Goal: Navigation & Orientation: Find specific page/section

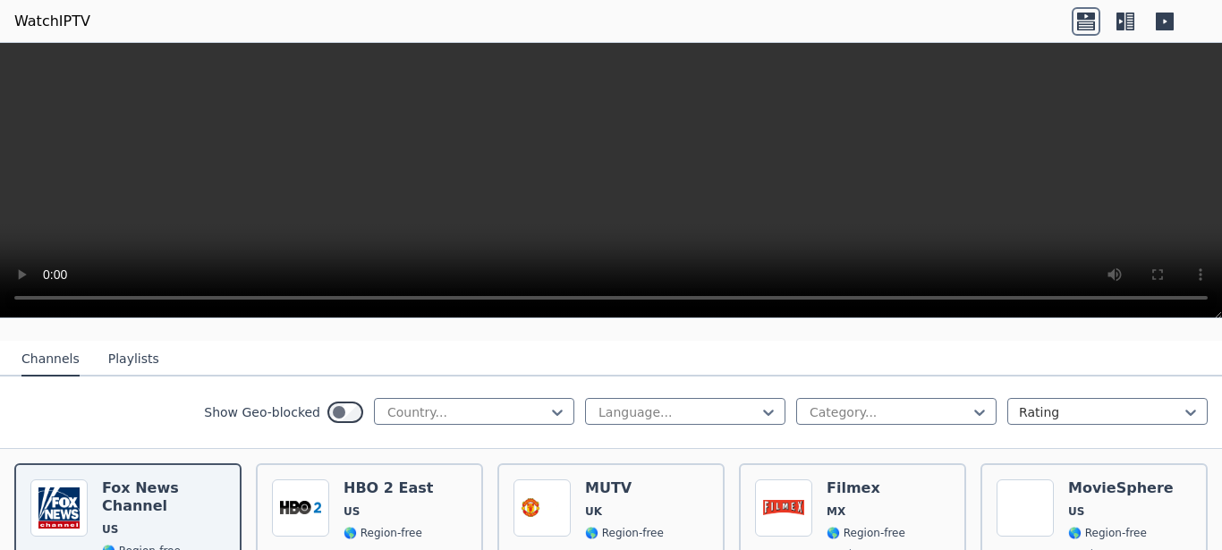
scroll to position [211, 0]
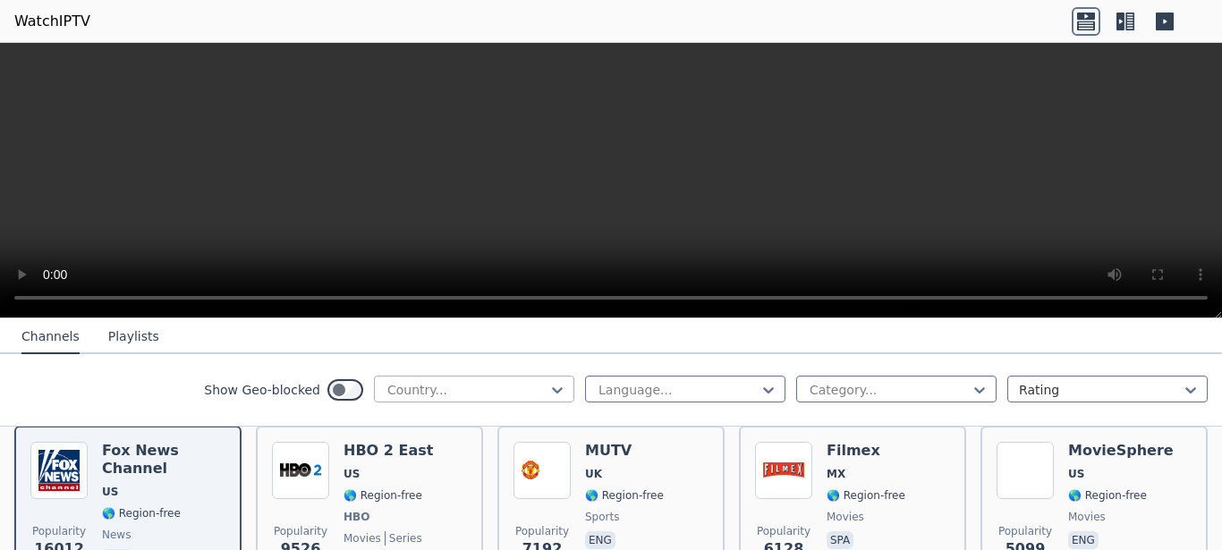
click at [483, 393] on div at bounding box center [467, 390] width 163 height 18
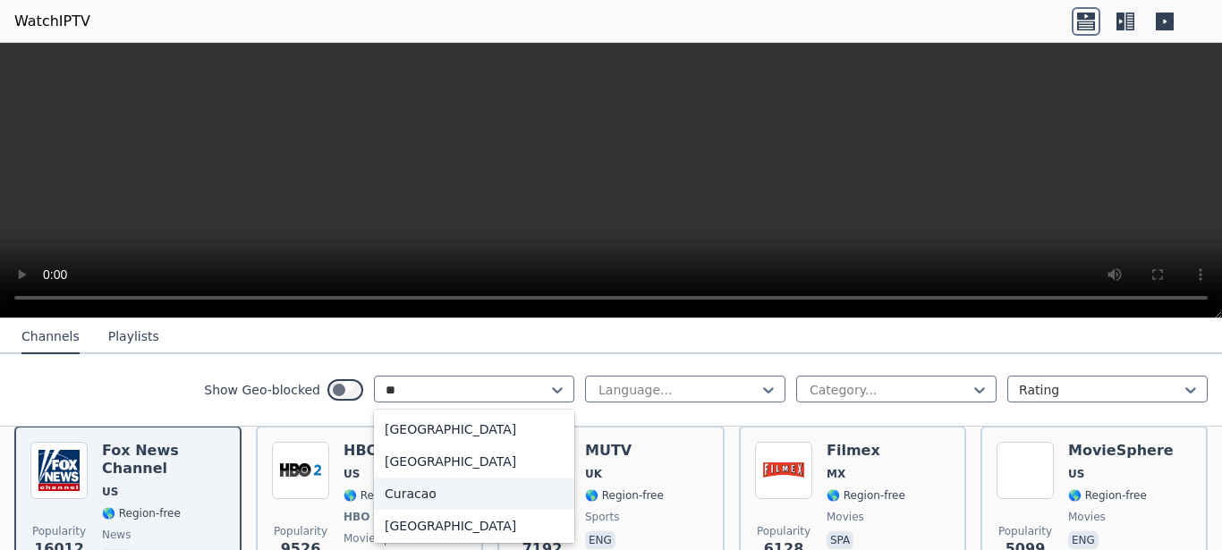
type input "***"
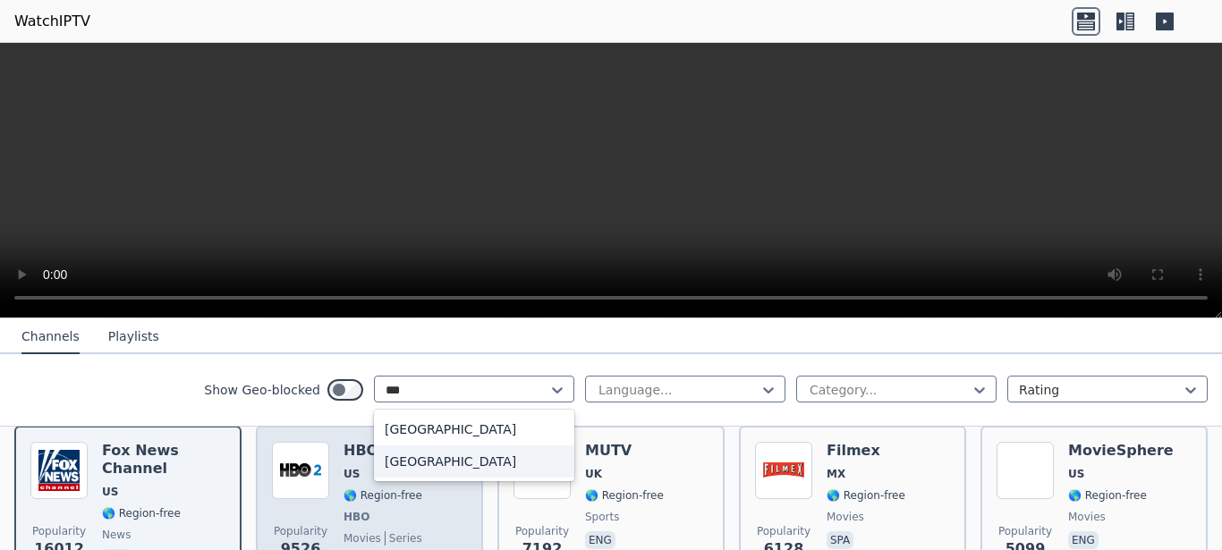
click at [413, 458] on div "[GEOGRAPHIC_DATA]" at bounding box center [474, 462] width 200 height 32
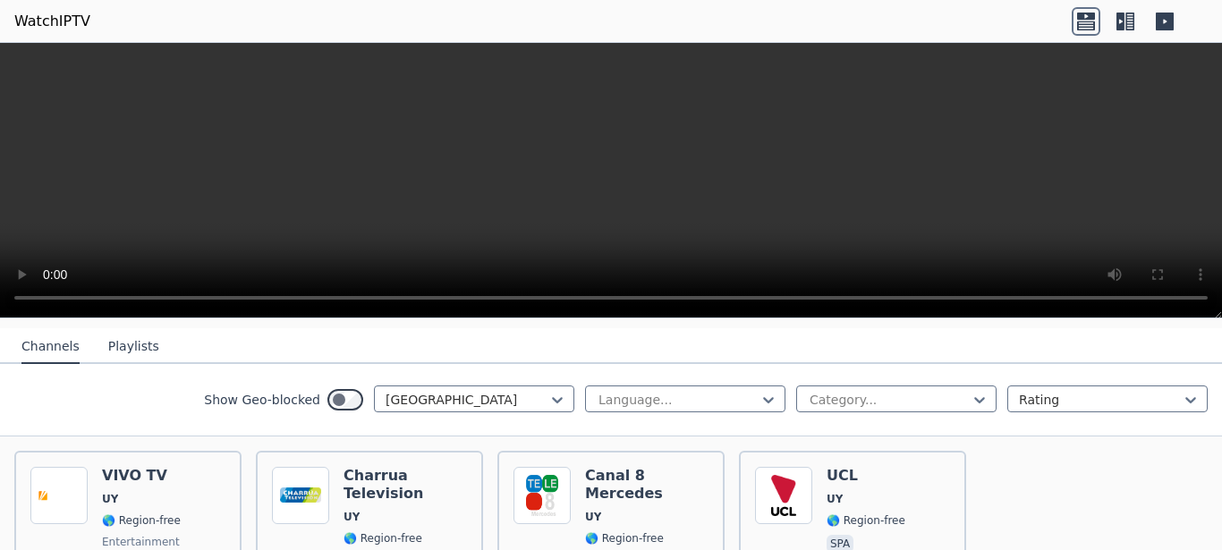
scroll to position [191, 0]
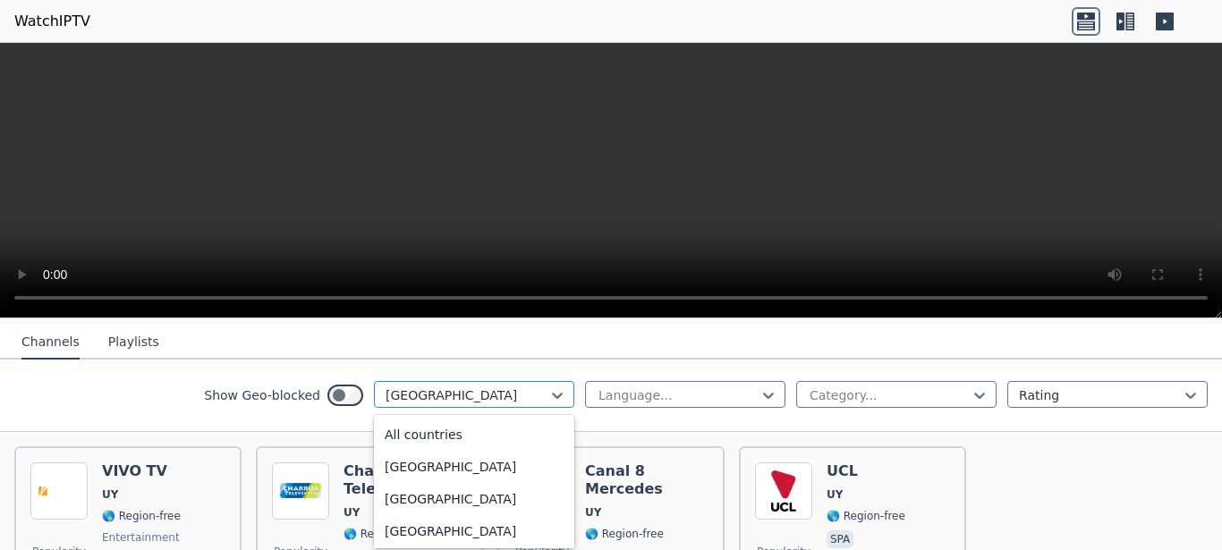
click at [532, 395] on div at bounding box center [467, 396] width 163 height 18
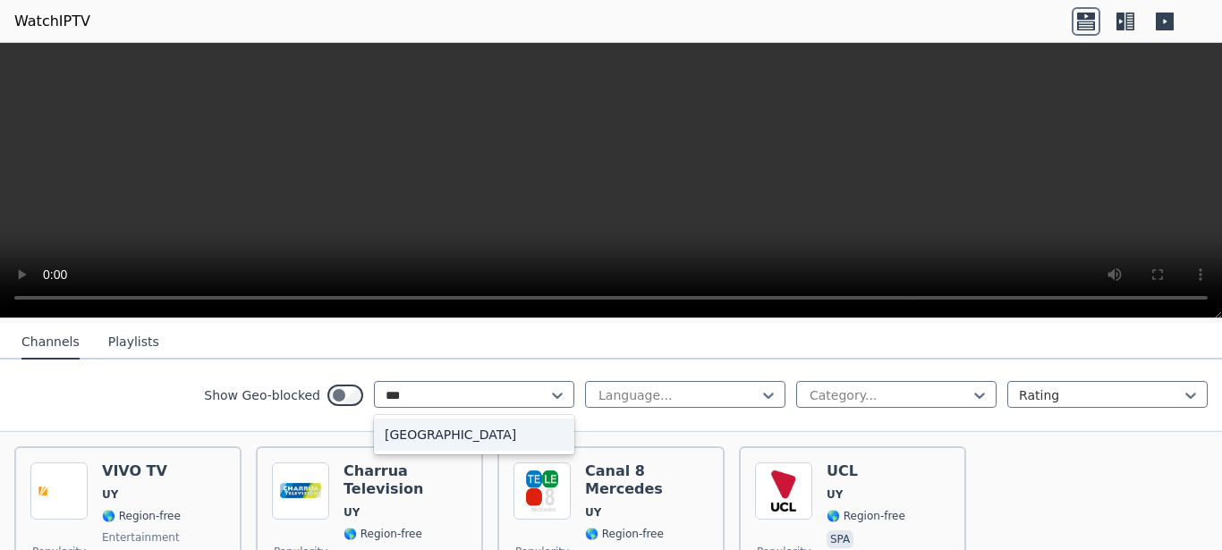
scroll to position [0, 0]
type input "****"
click at [414, 423] on div "[GEOGRAPHIC_DATA]" at bounding box center [474, 435] width 200 height 32
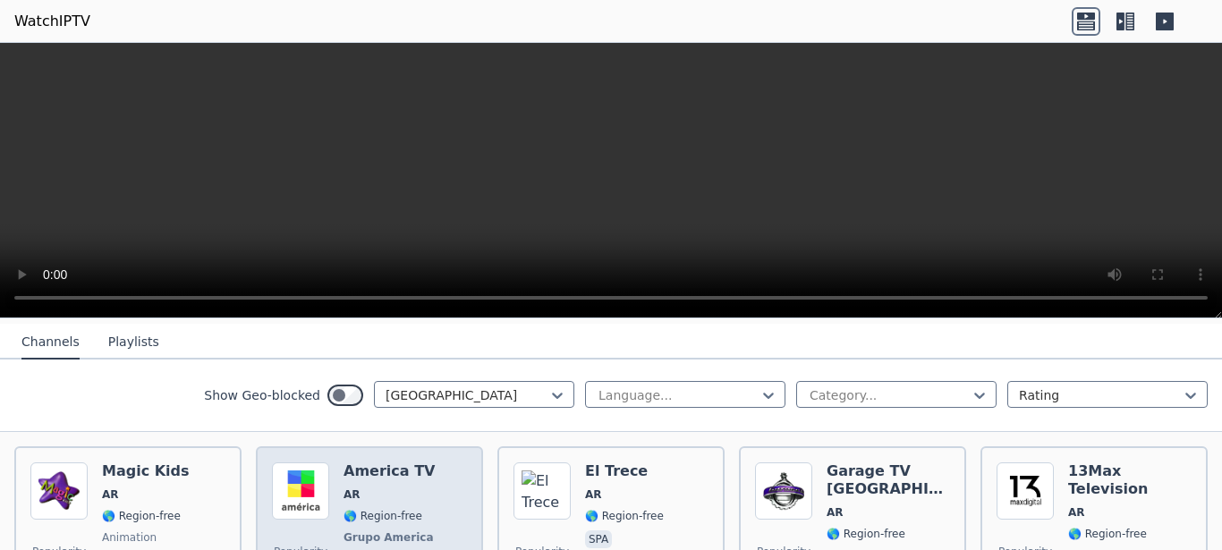
click at [381, 446] on div "Popularity 665 America TV AR 🌎 Region-free Grupo America general spa" at bounding box center [369, 528] width 227 height 165
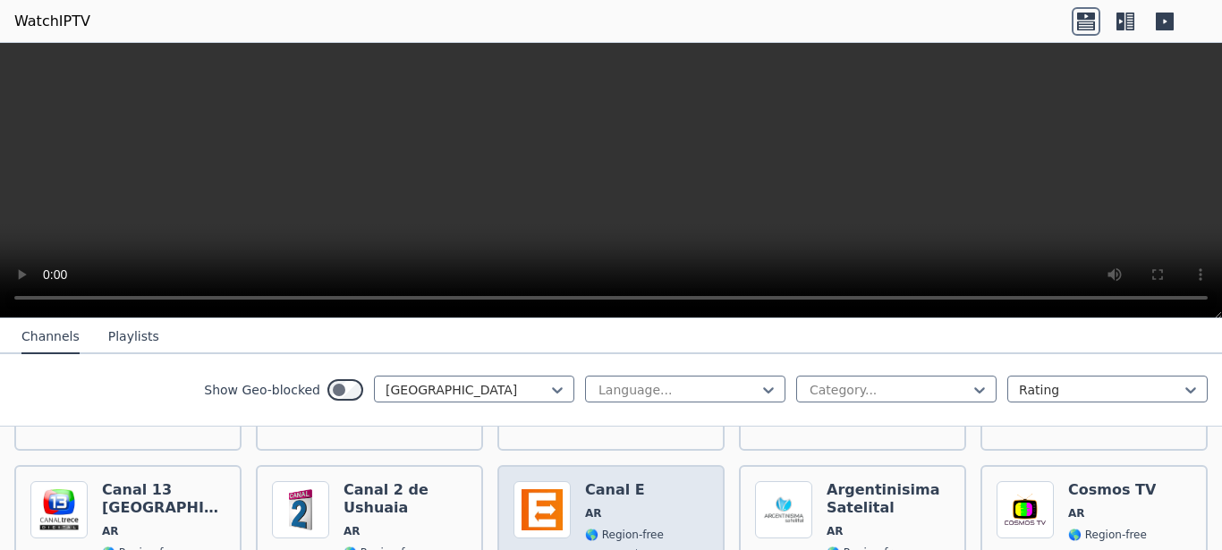
scroll to position [514, 0]
